Goal: Information Seeking & Learning: Learn about a topic

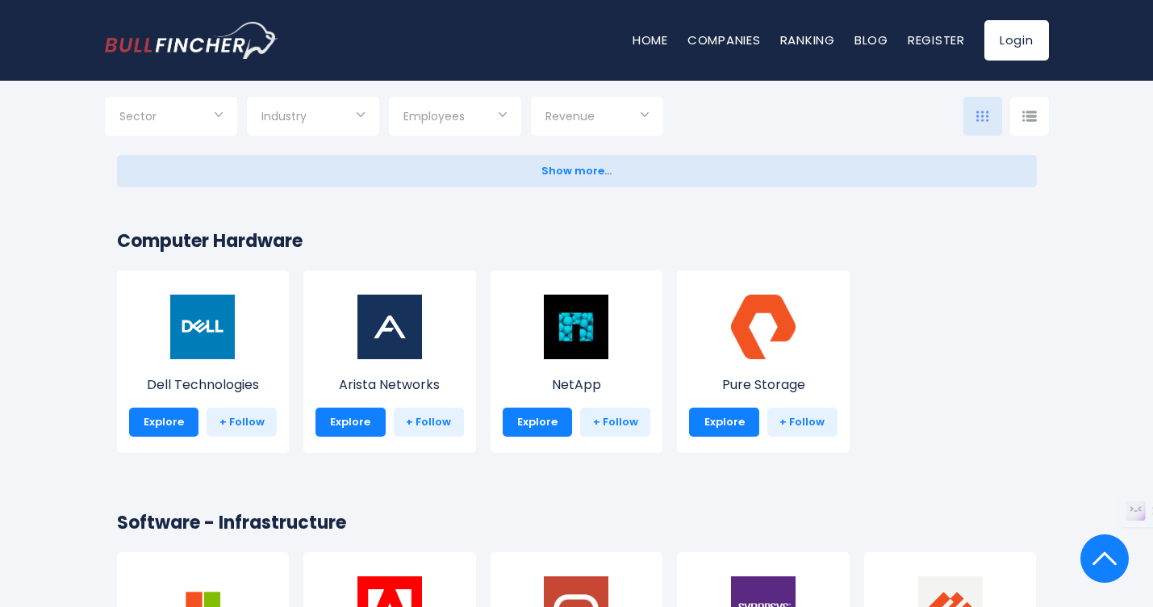
scroll to position [1334, 0]
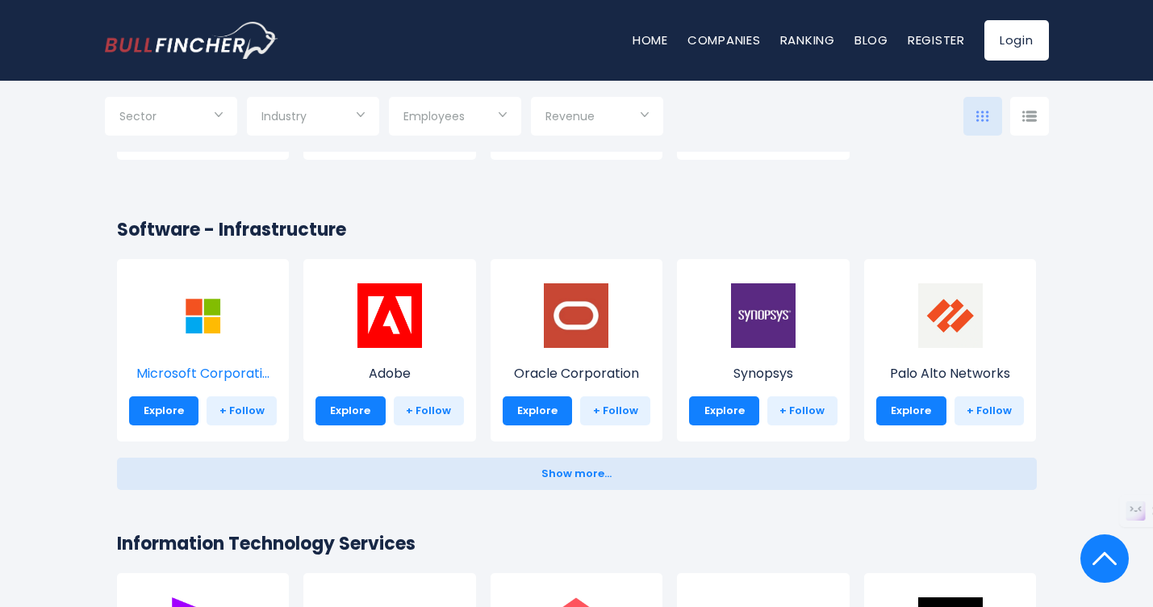
click at [178, 305] on img at bounding box center [202, 315] width 65 height 65
click at [190, 316] on img at bounding box center [202, 315] width 65 height 65
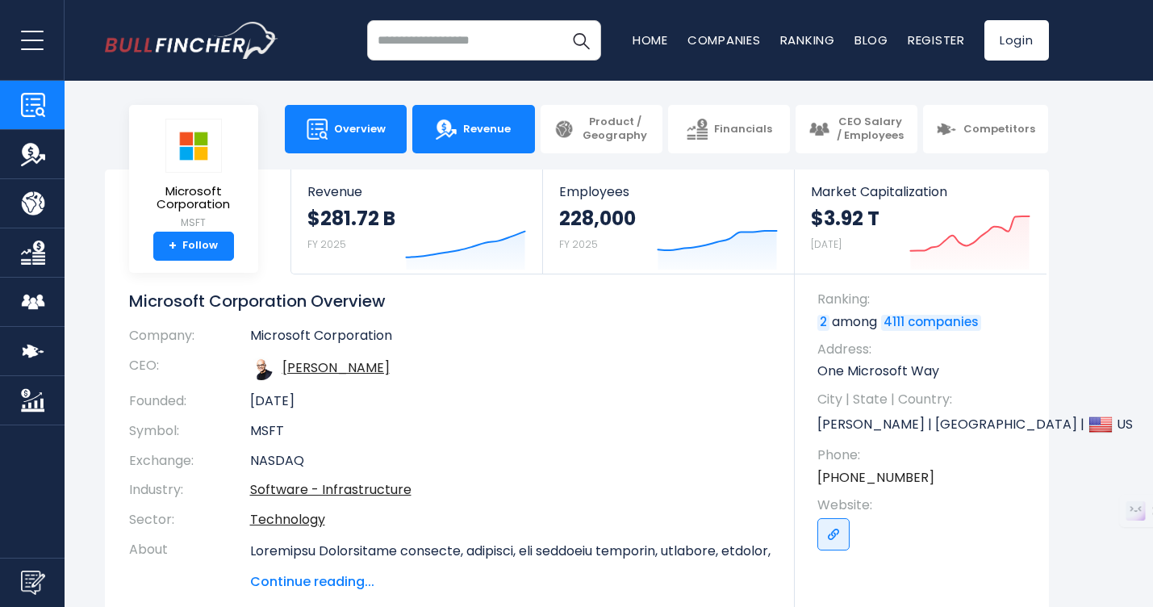
click at [488, 128] on span "Revenue" at bounding box center [487, 130] width 48 height 14
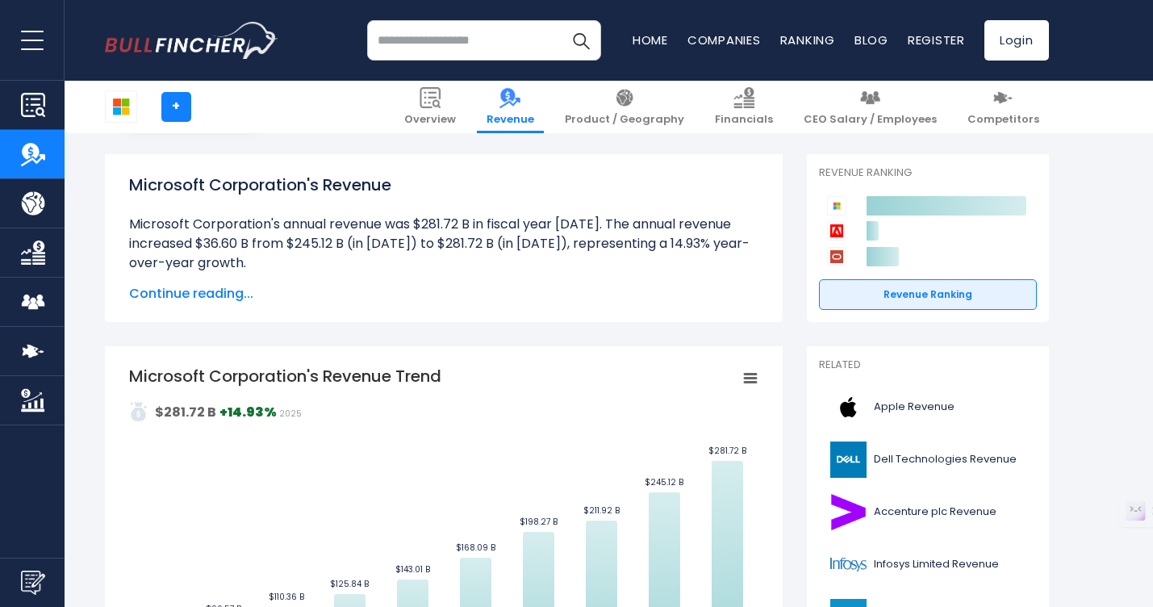
scroll to position [144, 0]
click at [180, 291] on span "Continue reading..." at bounding box center [444, 292] width 630 height 19
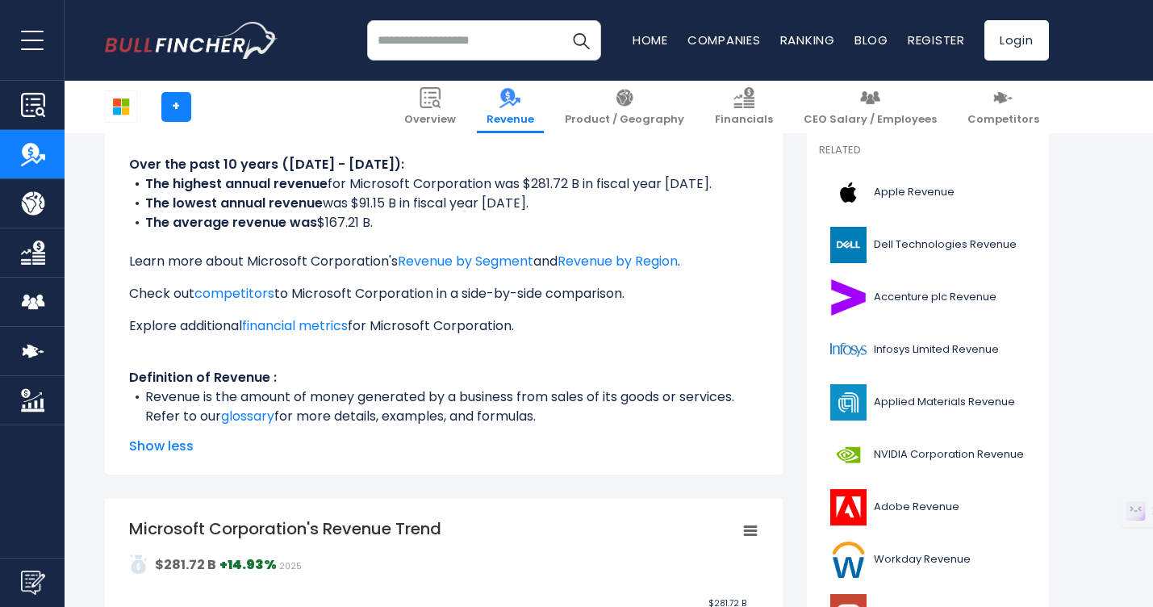
scroll to position [364, 0]
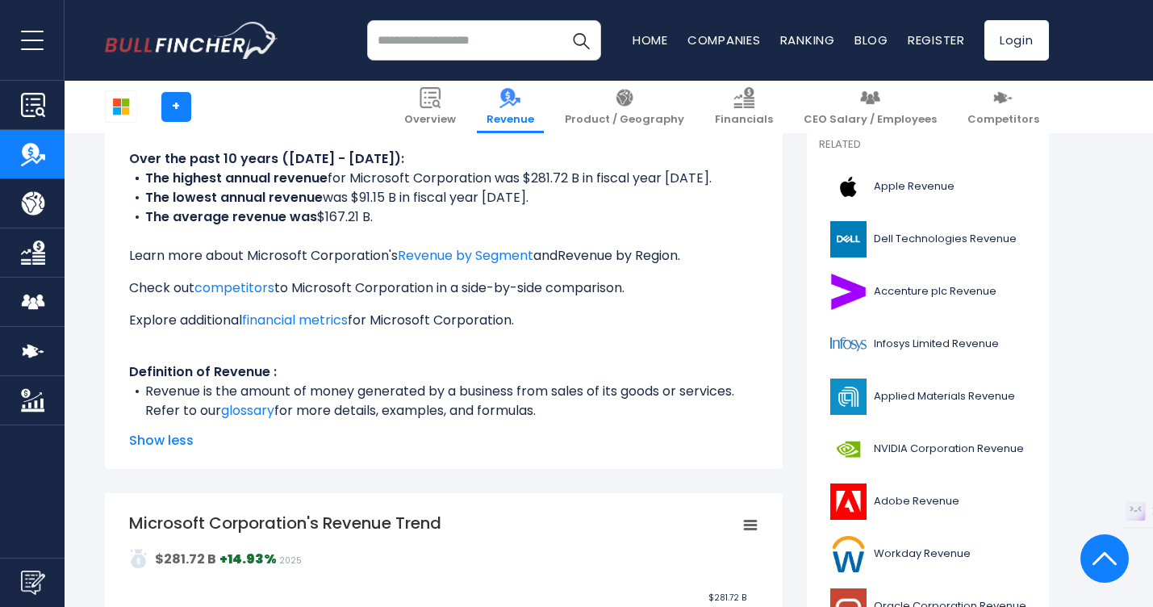
click at [643, 254] on link "Revenue by Region" at bounding box center [618, 255] width 120 height 19
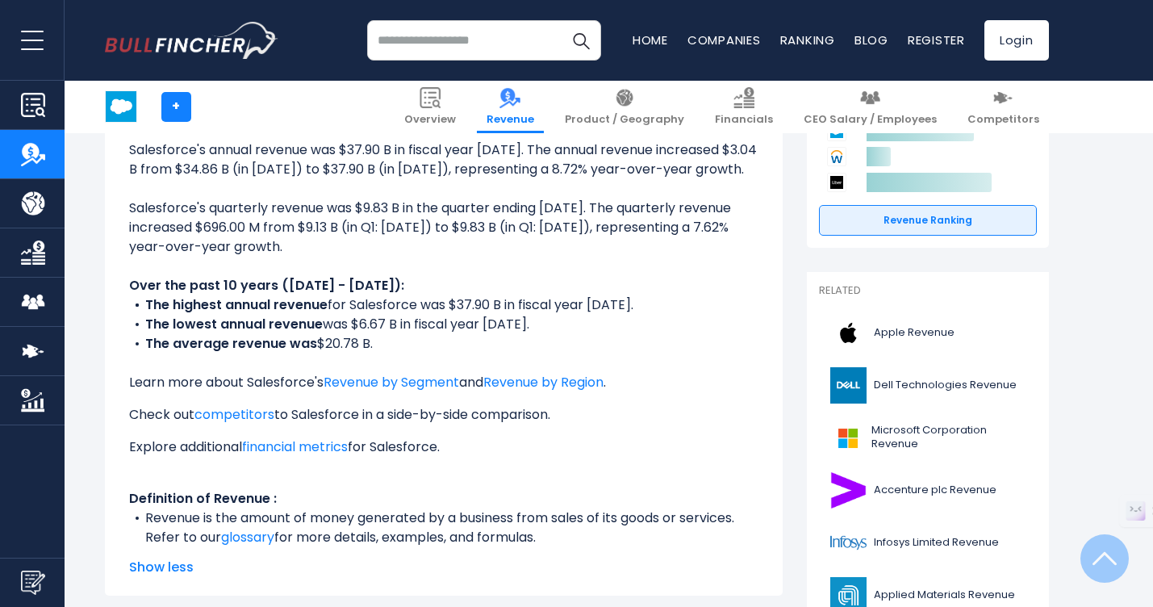
scroll to position [195, 0]
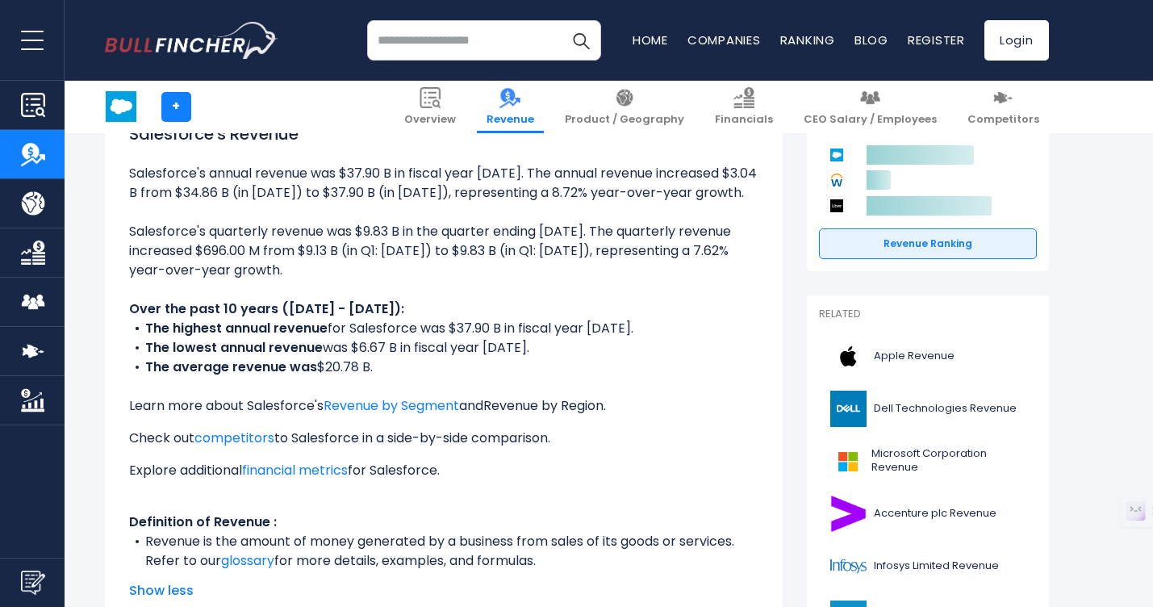
click at [529, 399] on link "Revenue by Region" at bounding box center [543, 405] width 120 height 19
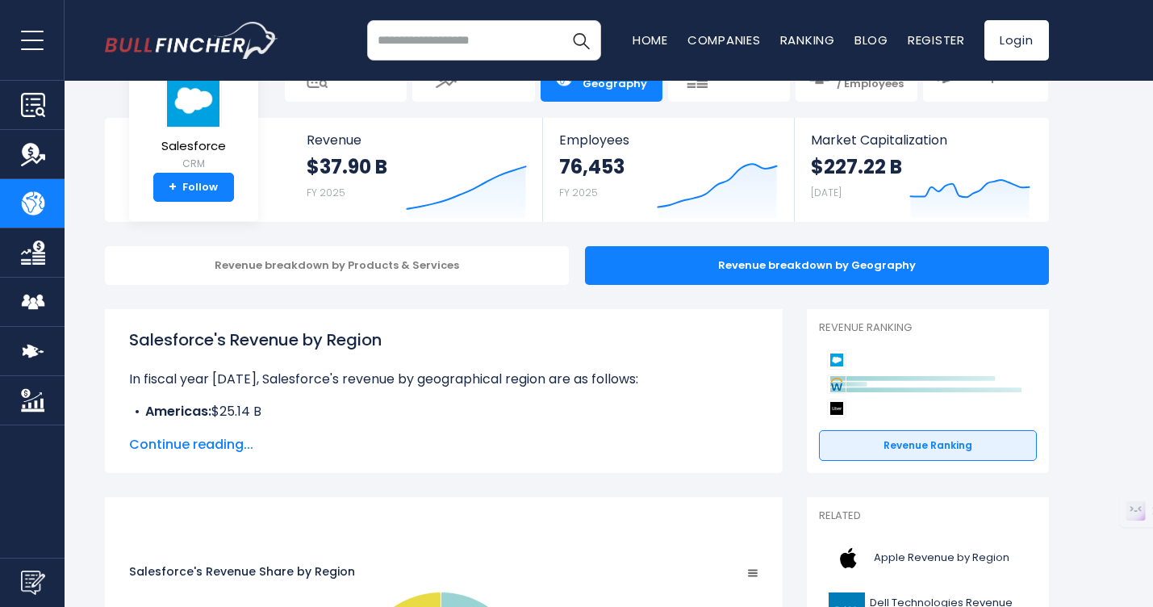
scroll to position [257, 0]
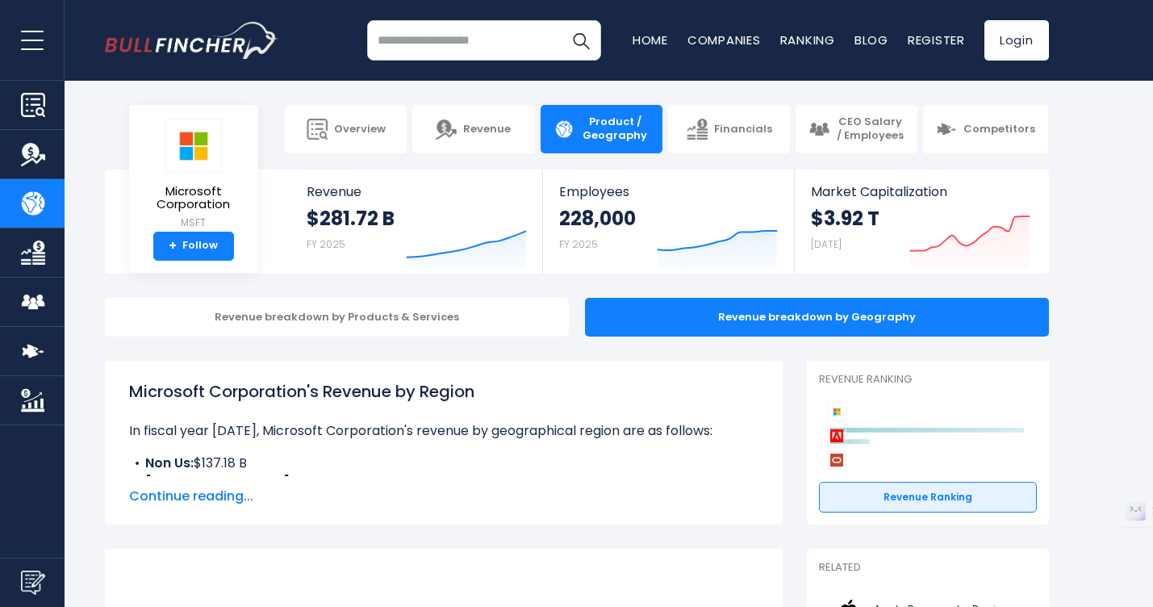
click at [197, 496] on span "Continue reading..." at bounding box center [444, 496] width 630 height 19
